Goal: Transaction & Acquisition: Book appointment/travel/reservation

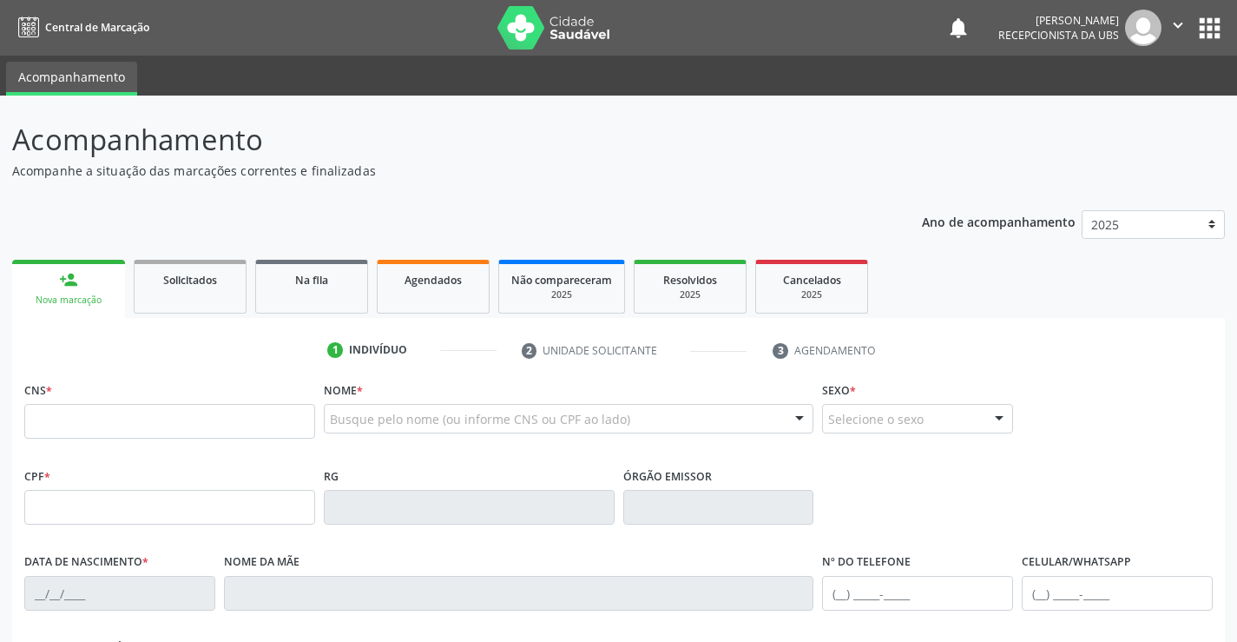
scroll to position [300, 0]
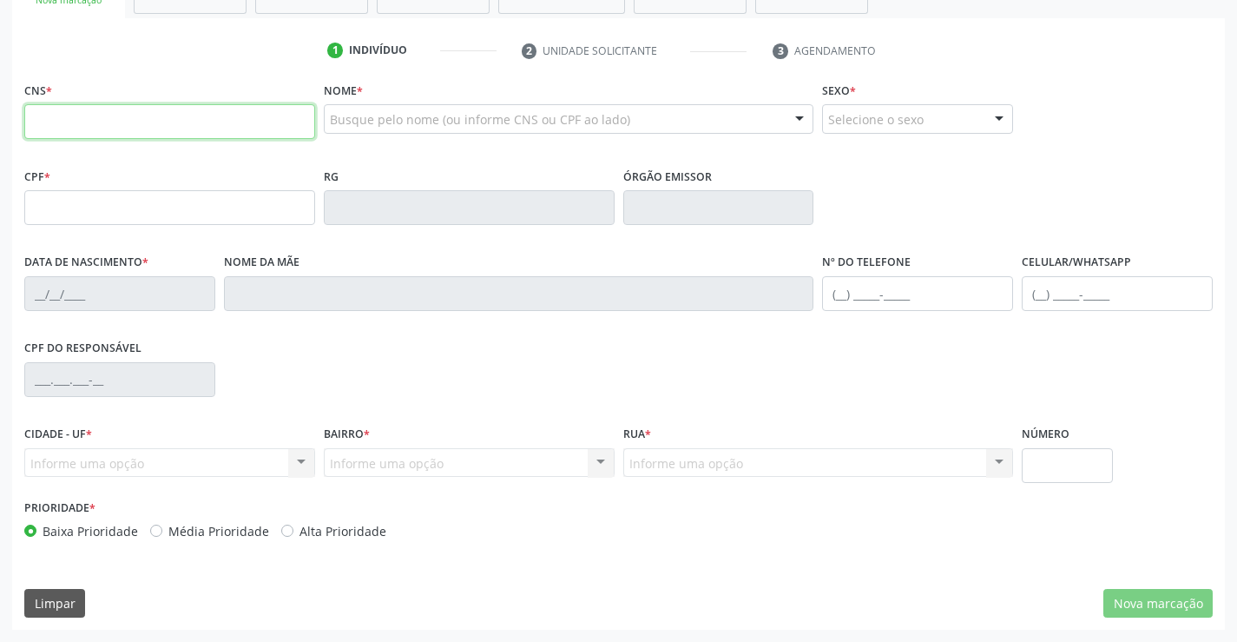
paste input "709 0038 1806 7013"
type input "709 0038 1806 7013"
type input "140.298.854-03"
type input "[DATE]"
type input "[PERSON_NAME]"
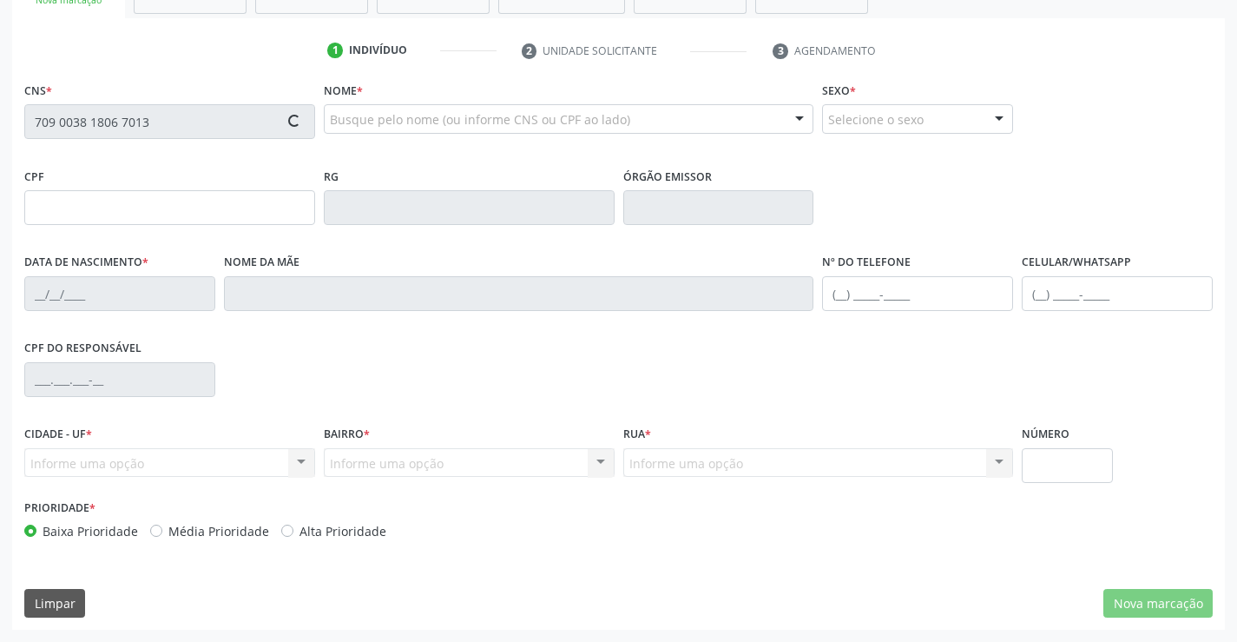
type input "[PHONE_NUMBER]"
type input "319"
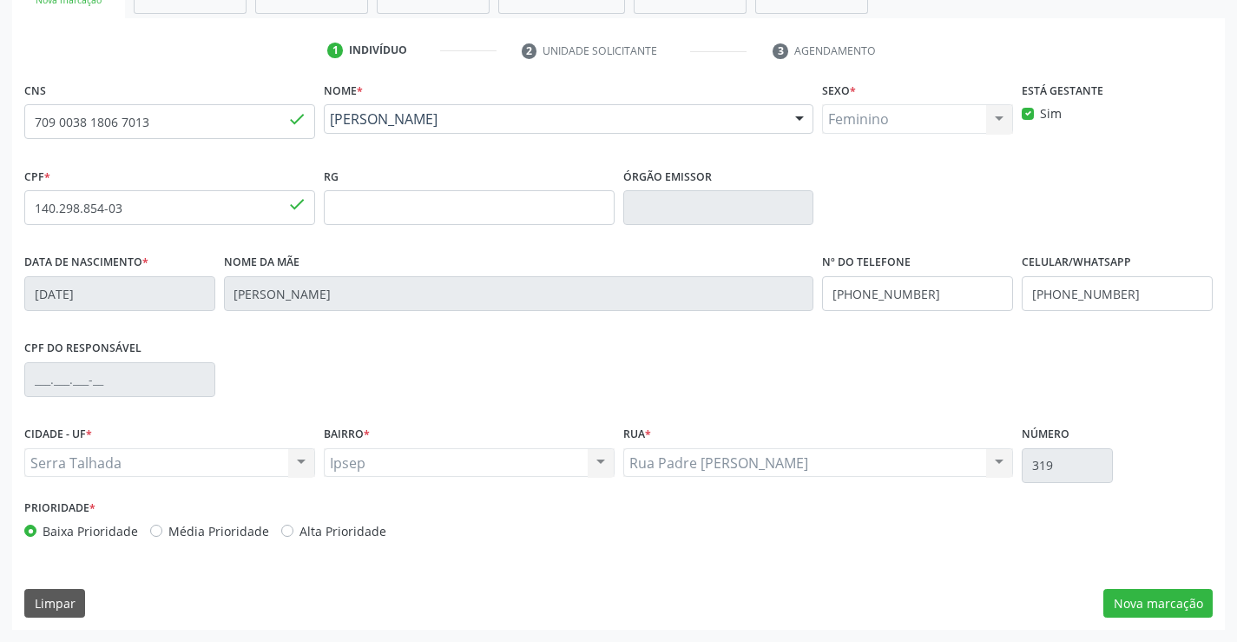
click at [1160, 619] on div "CNS 709 0038 1806 7013 done Nome * [PERSON_NAME] [PERSON_NAME] CNS: 709 0038 18…" at bounding box center [618, 353] width 1213 height 552
click at [1166, 617] on button "Nova marcação" at bounding box center [1158, 604] width 109 height 30
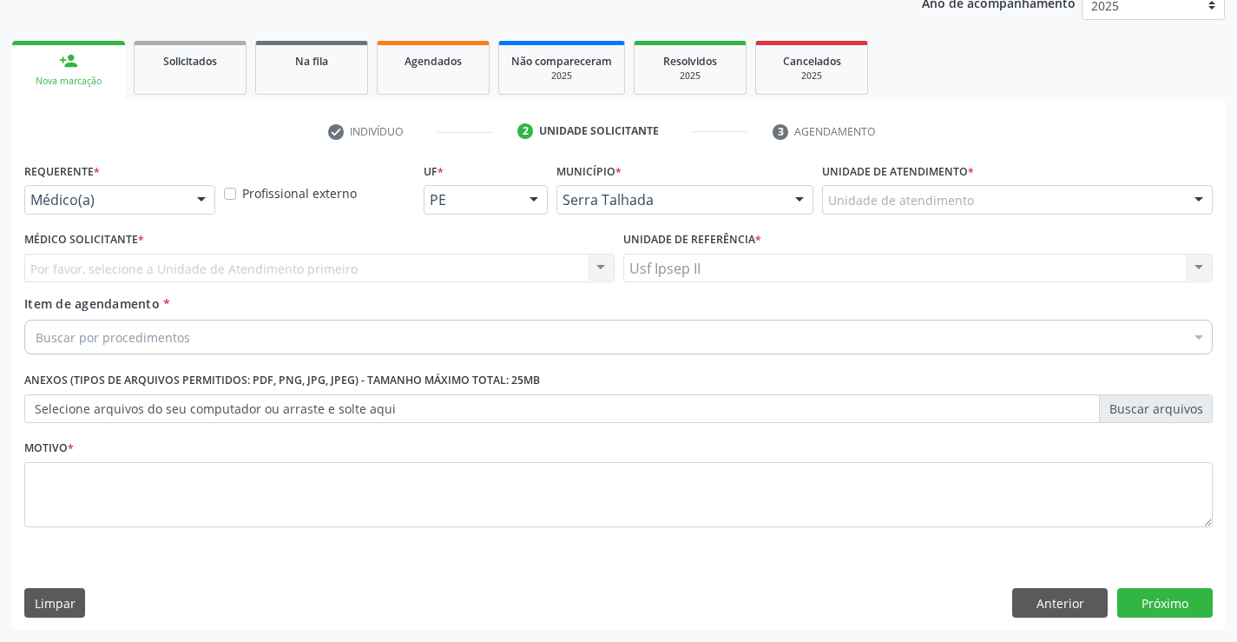
scroll to position [219, 0]
click at [1088, 200] on div "Unidade de atendimento" at bounding box center [1017, 200] width 391 height 30
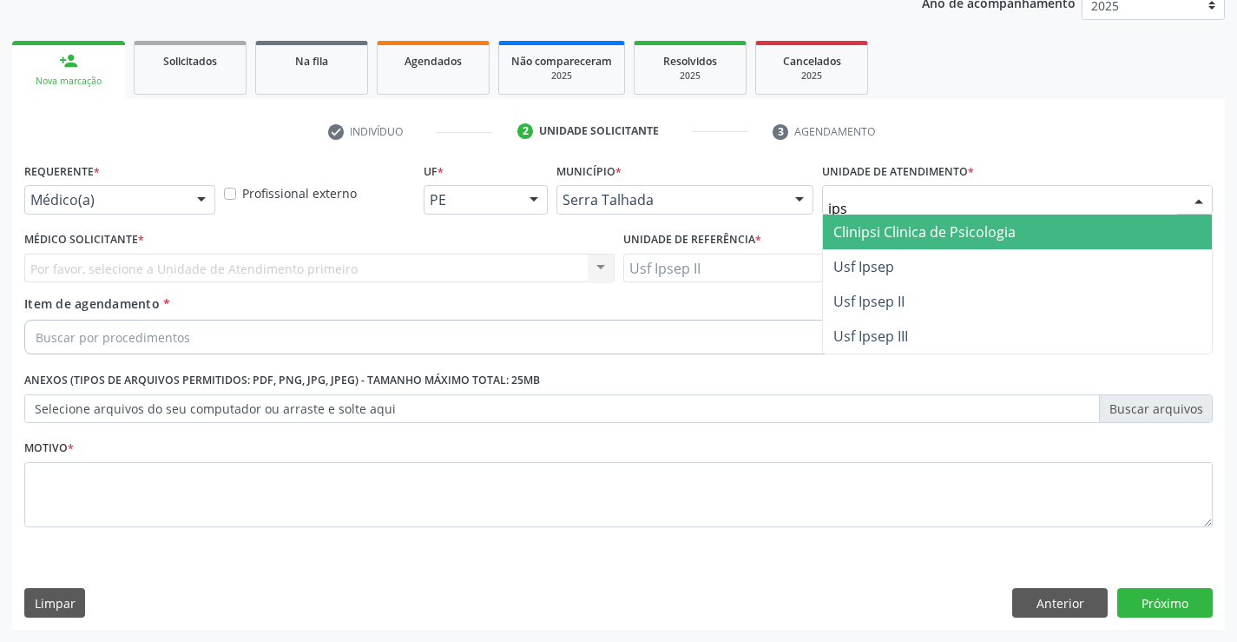
type input "ipse"
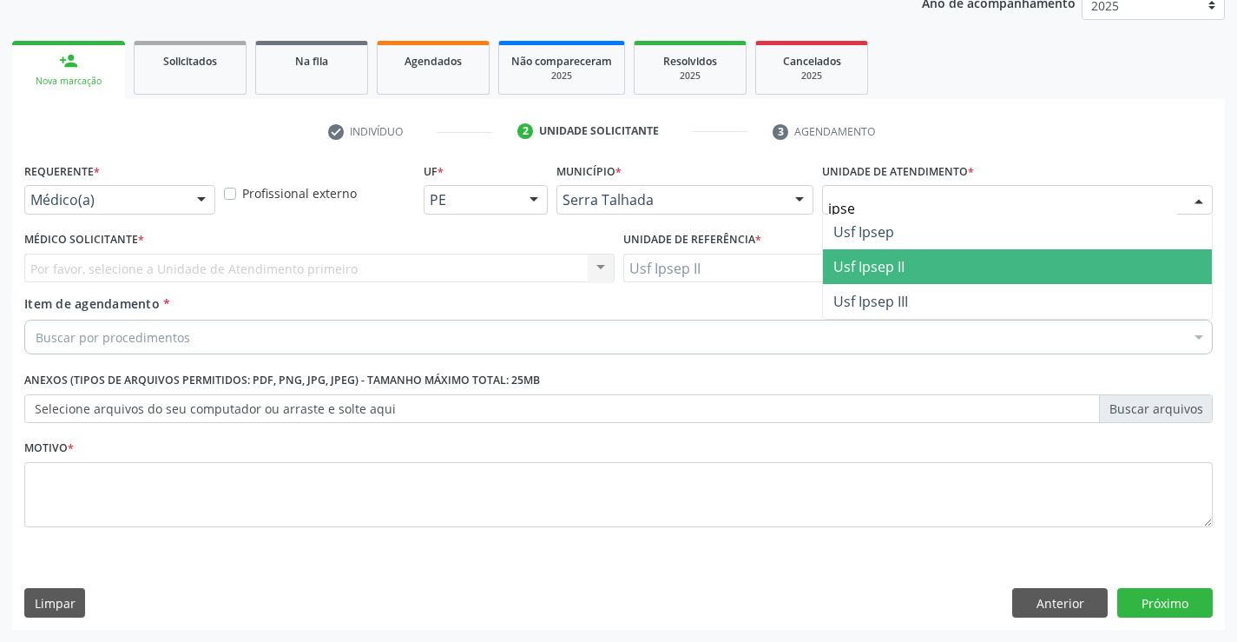
click at [911, 250] on span "Usf Ipsep II" at bounding box center [1017, 266] width 389 height 35
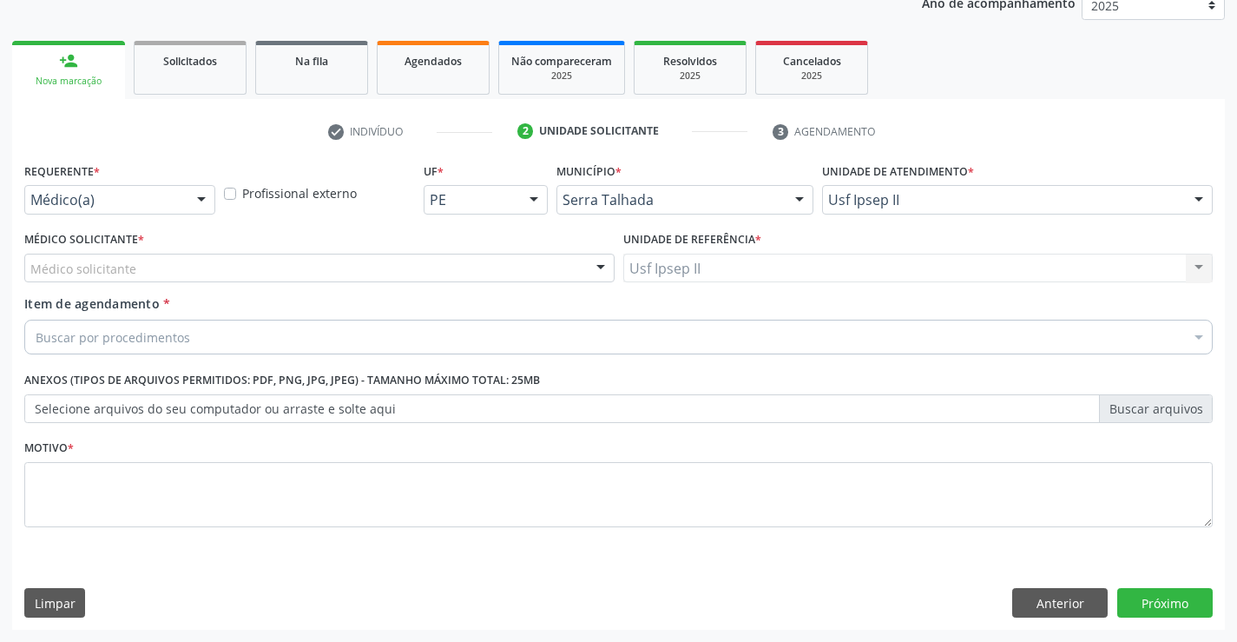
click at [200, 261] on div "Médico solicitante" at bounding box center [319, 269] width 590 height 30
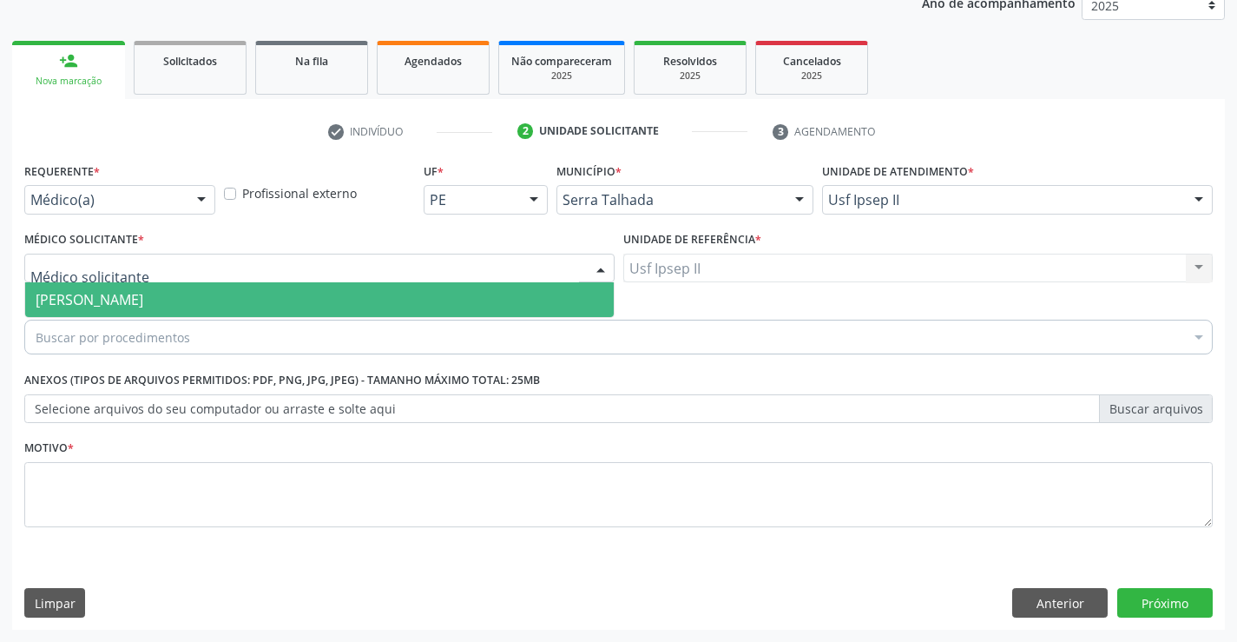
click at [143, 300] on span "[PERSON_NAME]" at bounding box center [90, 299] width 108 height 19
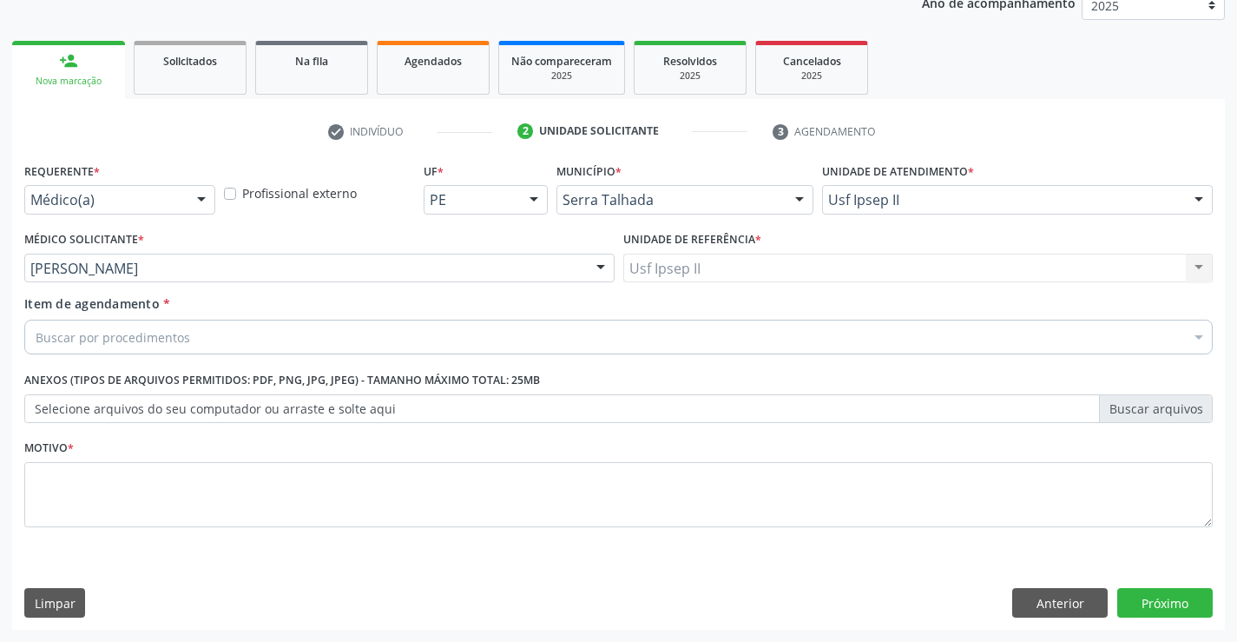
click at [190, 340] on div "Buscar por procedimentos" at bounding box center [618, 337] width 1189 height 35
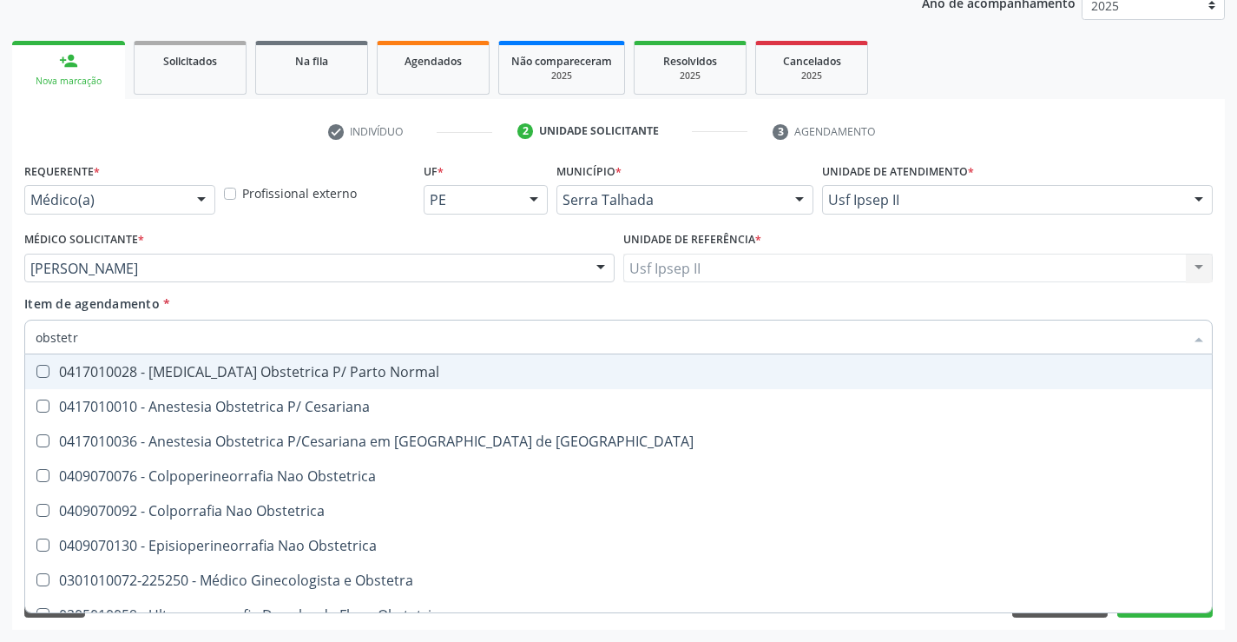
type input "obstetri"
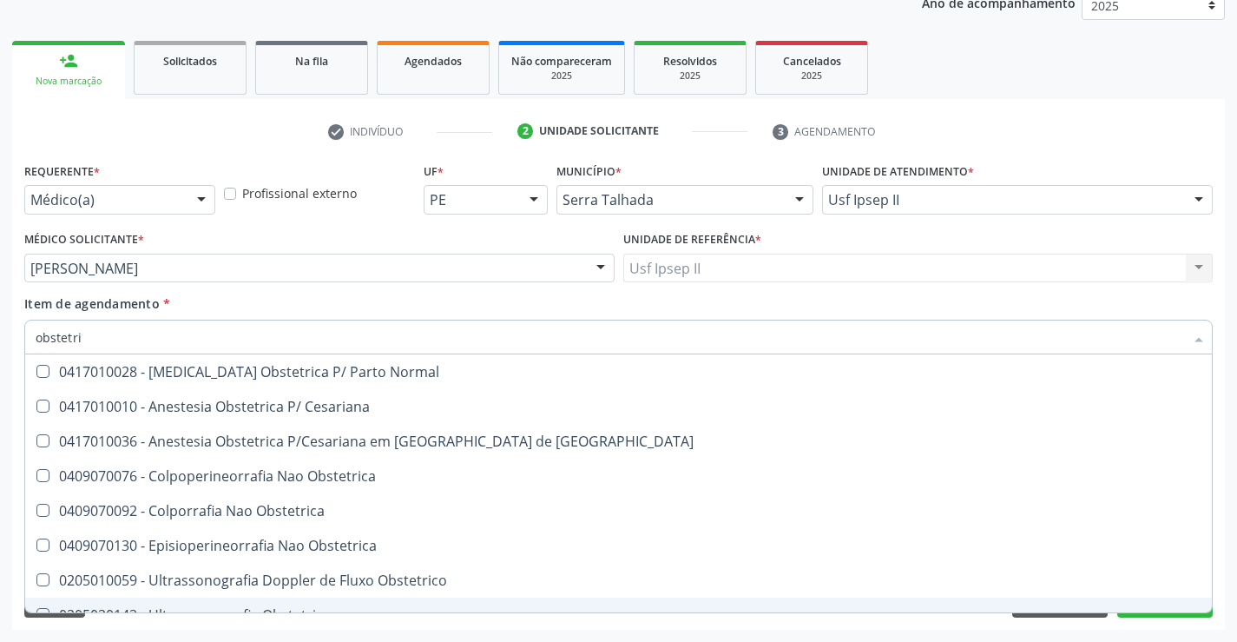
scroll to position [55, 0]
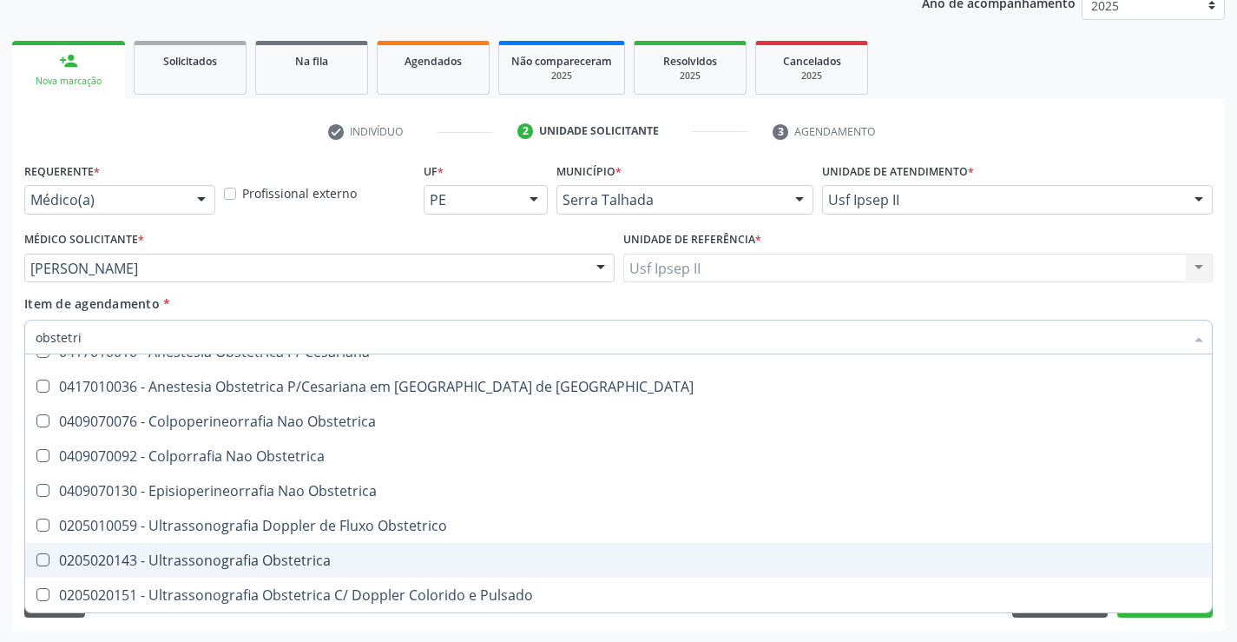
click at [307, 567] on div "0205020143 - Ultrassonografia Obstetrica" at bounding box center [619, 560] width 1166 height 14
checkbox Obstetrica "true"
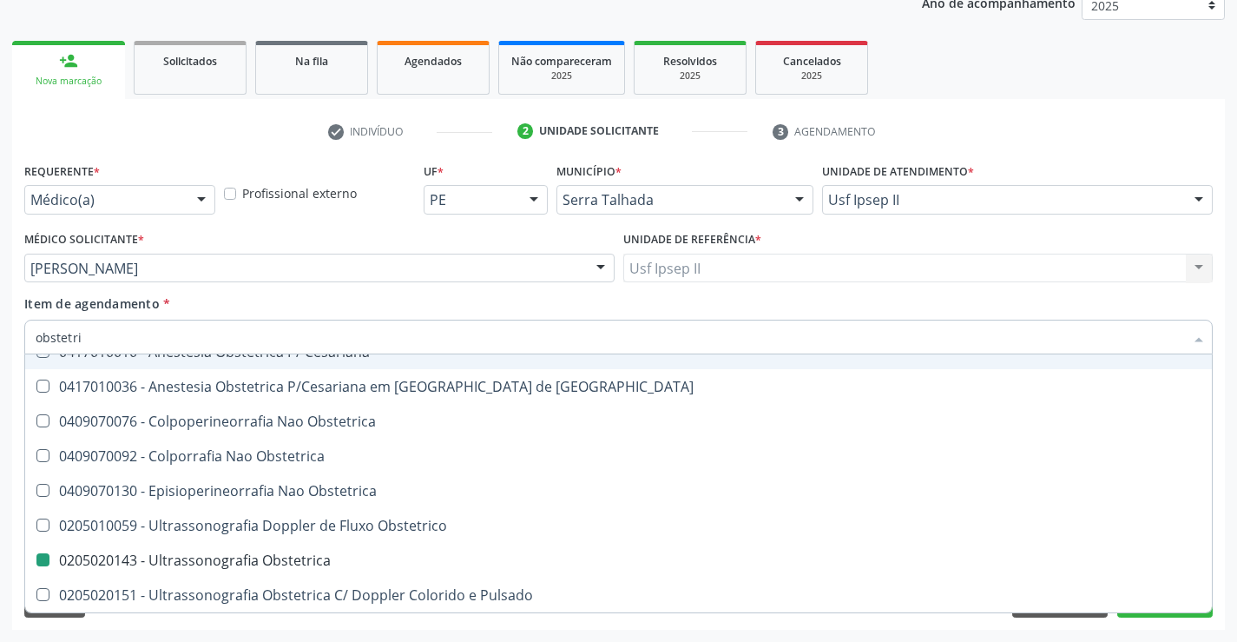
click at [333, 297] on div "Item de agendamento * obstetri Desfazer seleção 0417010028 - [MEDICAL_DATA] Obs…" at bounding box center [618, 321] width 1189 height 55
checkbox Cesariana "true"
checkbox Obstetrica "false"
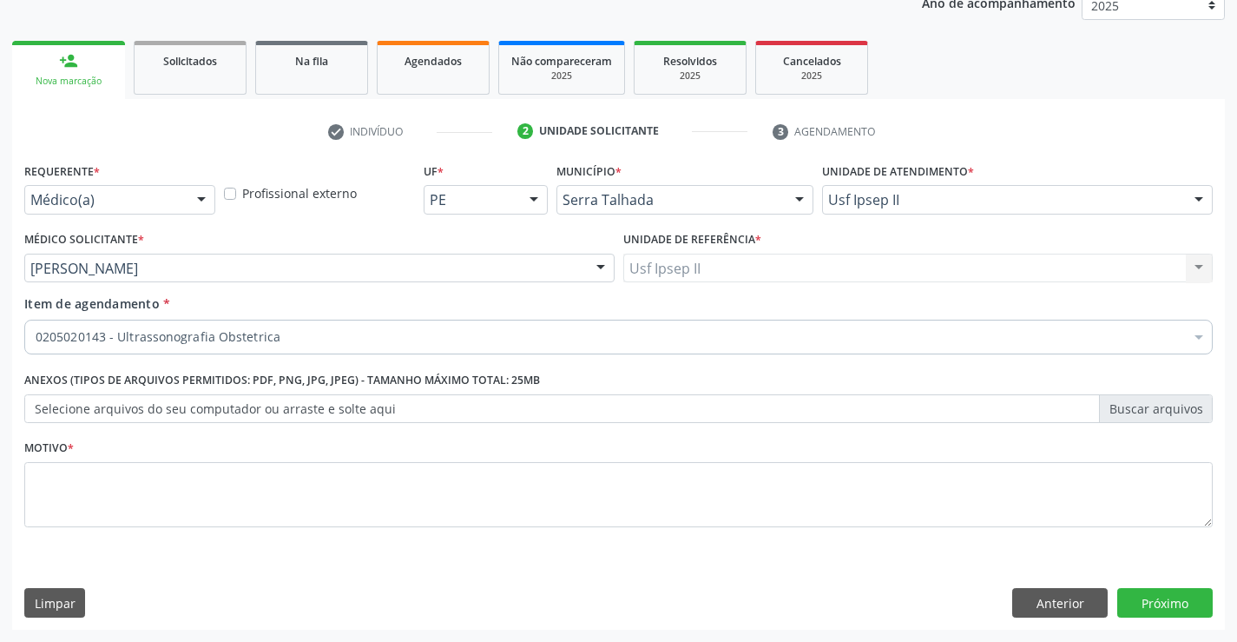
scroll to position [0, 0]
click at [215, 497] on textarea at bounding box center [618, 495] width 1189 height 66
type textarea "gestante"
click at [1170, 590] on button "Próximo" at bounding box center [1166, 603] width 96 height 30
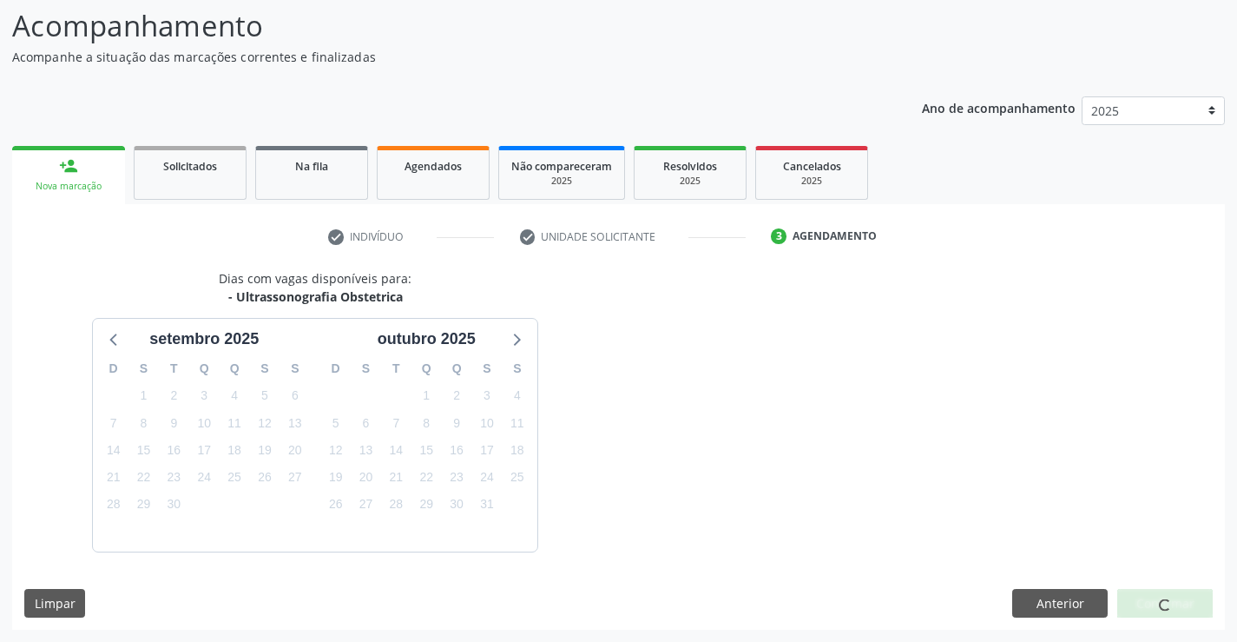
scroll to position [165, 0]
